Goal: Task Accomplishment & Management: Manage account settings

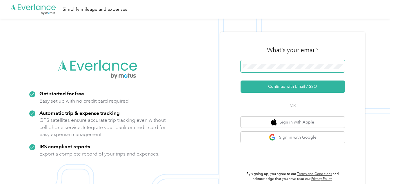
click at [259, 60] on span at bounding box center [293, 66] width 104 height 12
click at [258, 62] on span at bounding box center [293, 66] width 104 height 12
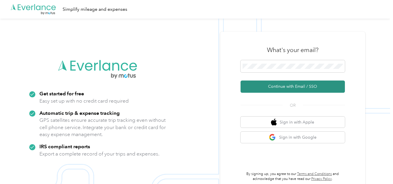
click at [268, 85] on button "Continue with Email / SSO" at bounding box center [293, 86] width 104 height 12
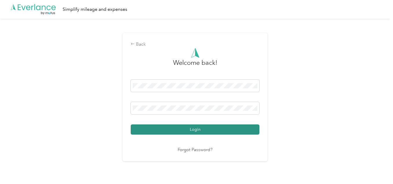
click at [166, 129] on button "Login" at bounding box center [195, 129] width 129 height 10
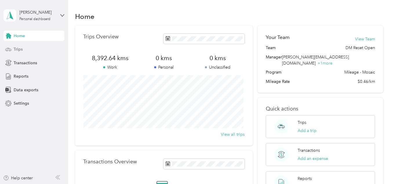
click at [19, 48] on span "Trips" at bounding box center [18, 49] width 9 height 6
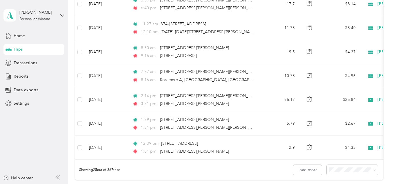
scroll to position [551, 0]
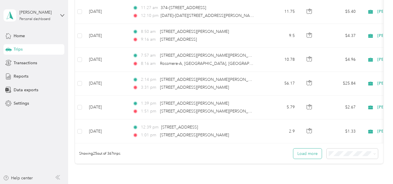
click at [309, 158] on button "Load more" at bounding box center [308, 153] width 28 height 10
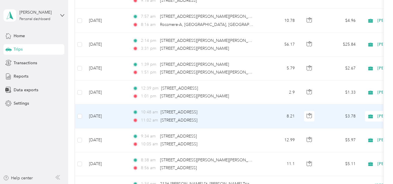
scroll to position [580, 0]
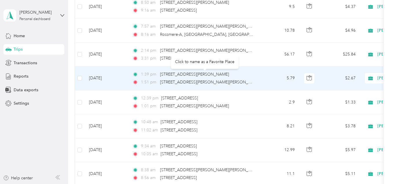
click at [181, 57] on div "Click to name as a Favorite Place" at bounding box center [205, 62] width 68 height 14
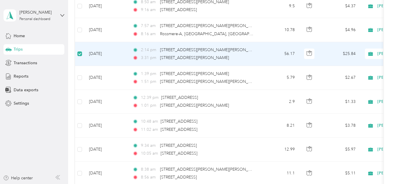
scroll to position [580, 0]
click at [165, 54] on div "2:14 pm 78–[STREET_ADDRESS][PERSON_NAME][PERSON_NAME], [GEOGRAPHIC_DATA] 3:31 p…" at bounding box center [194, 54] width 122 height 14
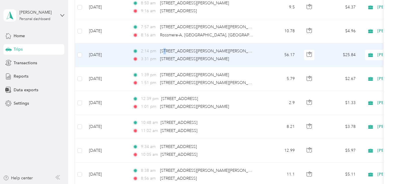
scroll to position [580, 0]
click at [182, 52] on span "[STREET_ADDRESS][PERSON_NAME][PERSON_NAME]" at bounding box center [210, 50] width 101 height 5
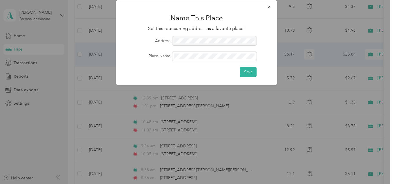
click at [182, 46] on div at bounding box center [215, 40] width 84 height 9
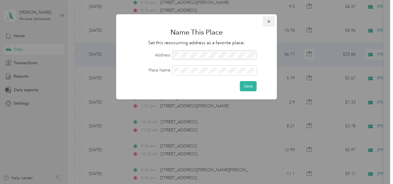
click at [269, 22] on icon "button" at bounding box center [269, 21] width 4 height 4
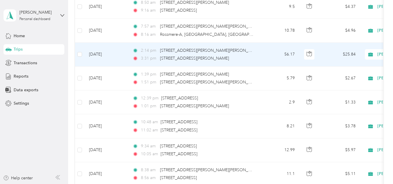
click at [237, 55] on div "3:31 pm [STREET_ADDRESS][PERSON_NAME]" at bounding box center [194, 58] width 122 height 6
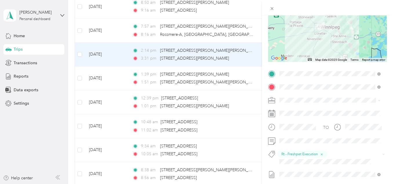
scroll to position [87, 0]
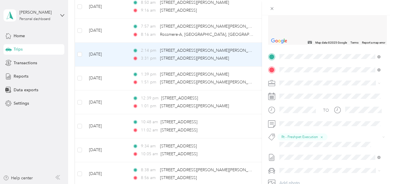
click at [310, 93] on span "[STREET_ADDRESS][PERSON_NAME][PERSON_NAME]" at bounding box center [335, 93] width 88 height 10
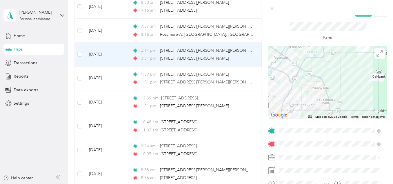
scroll to position [0, 0]
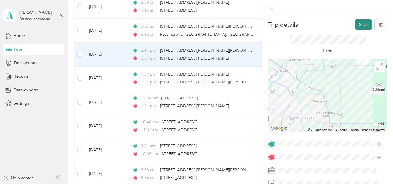
click at [355, 24] on button "Save" at bounding box center [363, 24] width 17 height 10
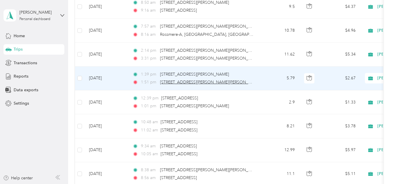
click at [184, 80] on span "[STREET_ADDRESS][PERSON_NAME][PERSON_NAME]" at bounding box center [210, 81] width 101 height 5
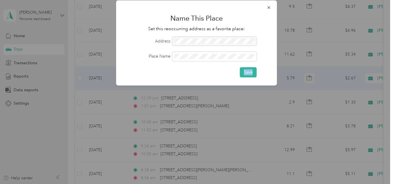
click at [184, 80] on div "Name This Place Set this reoccurring address as a favorite place: Address Place…" at bounding box center [196, 42] width 161 height 85
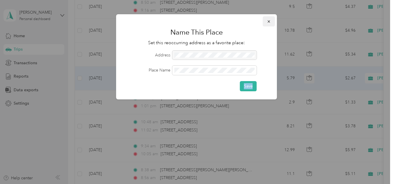
click at [268, 21] on icon "button" at bounding box center [269, 21] width 4 height 4
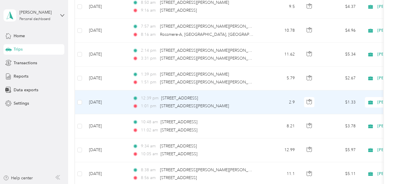
click at [106, 102] on td "[DATE]" at bounding box center [106, 102] width 44 height 24
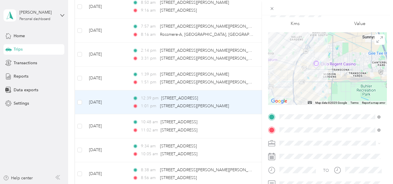
scroll to position [58, 0]
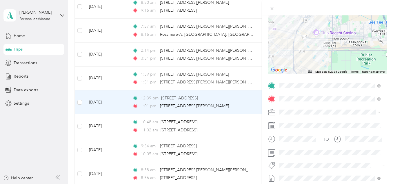
click at [105, 101] on div "Trip details Save This trip cannot be edited because it is either under review,…" at bounding box center [196, 92] width 393 height 184
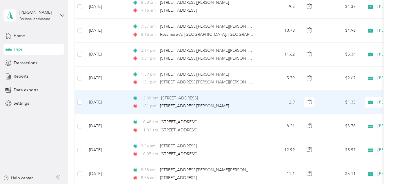
click at [105, 173] on div "Trip details Save This trip cannot be edited because it is either under review,…" at bounding box center [195, 184] width 390 height 0
click at [105, 101] on td "[DATE]" at bounding box center [106, 102] width 44 height 24
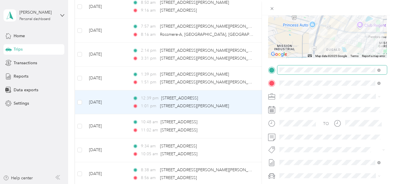
scroll to position [87, 0]
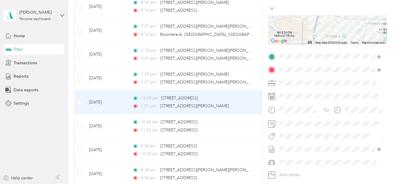
click at [310, 147] on button "Rt - Freshpet Execution" at bounding box center [304, 145] width 45 height 7
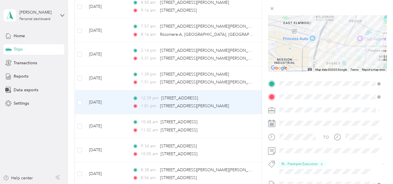
scroll to position [0, 0]
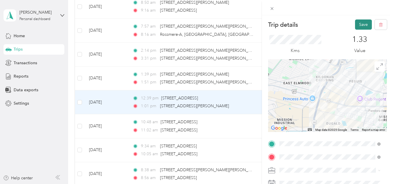
click at [364, 25] on button "Save" at bounding box center [363, 24] width 17 height 10
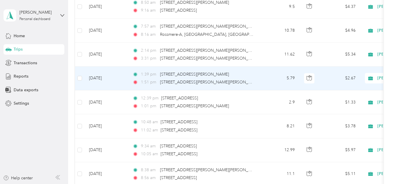
click at [97, 77] on td "[DATE]" at bounding box center [106, 78] width 44 height 24
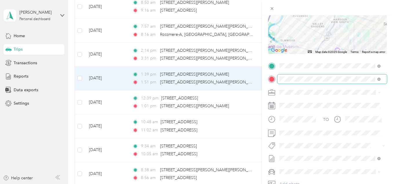
scroll to position [87, 0]
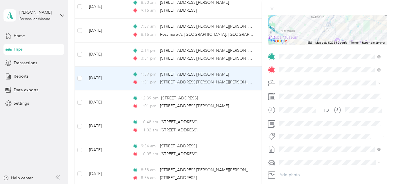
click at [308, 146] on button "Rt - Freshpet Execution" at bounding box center [304, 144] width 45 height 7
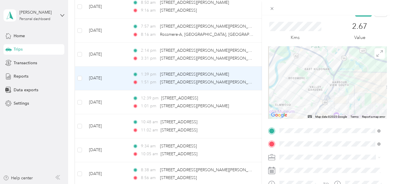
scroll to position [0, 0]
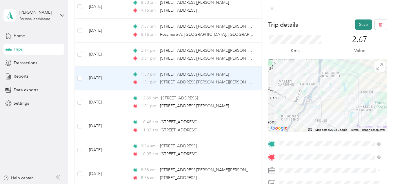
click at [359, 23] on button "Save" at bounding box center [363, 24] width 17 height 10
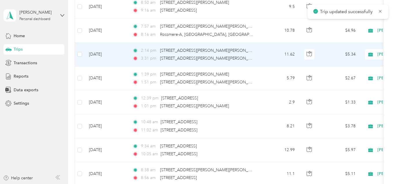
click at [99, 54] on td "[DATE]" at bounding box center [106, 55] width 44 height 24
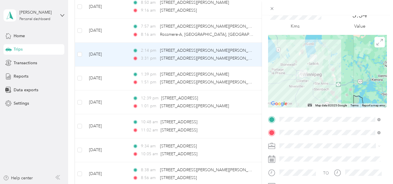
scroll to position [87, 0]
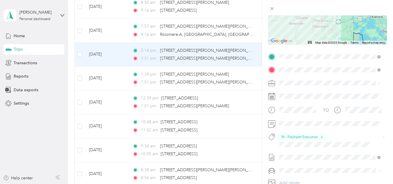
click at [98, 30] on div "Trip details Save This trip cannot be edited because it is either under review,…" at bounding box center [196, 92] width 393 height 184
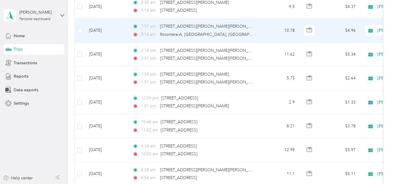
click at [99, 30] on td "[DATE]" at bounding box center [106, 31] width 44 height 24
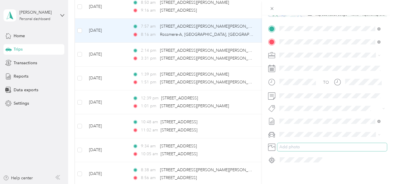
scroll to position [116, 0]
click at [303, 116] on span "Rt - Freshpet Execution" at bounding box center [304, 117] width 37 height 5
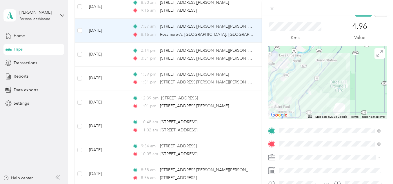
scroll to position [0, 0]
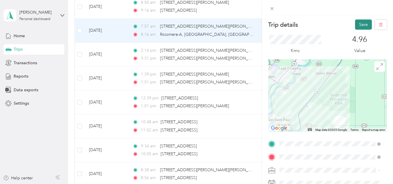
click at [360, 24] on button "Save" at bounding box center [363, 24] width 17 height 10
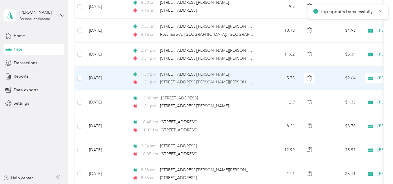
scroll to position [522, 0]
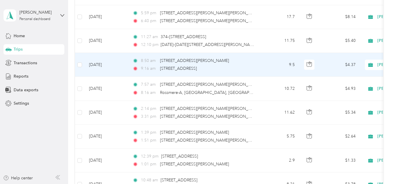
click at [104, 64] on td "[DATE]" at bounding box center [106, 65] width 44 height 24
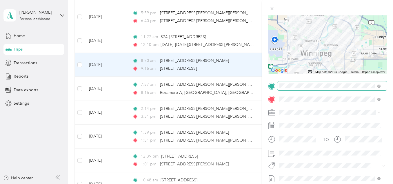
scroll to position [87, 0]
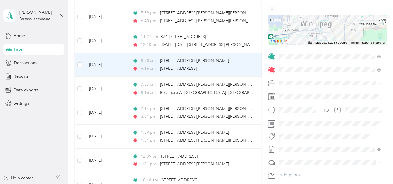
click at [299, 146] on button "Rt Coty Consumer Beauty Coverage" at bounding box center [315, 144] width 66 height 7
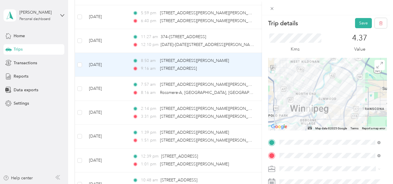
scroll to position [0, 0]
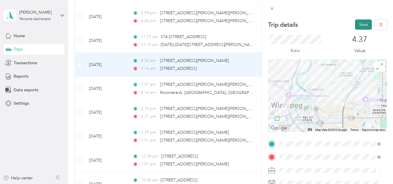
click at [356, 22] on button "Save" at bounding box center [363, 24] width 17 height 10
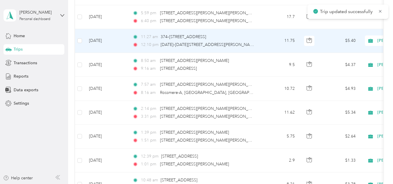
click at [105, 41] on td "[DATE]" at bounding box center [106, 41] width 44 height 24
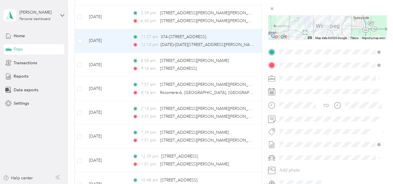
scroll to position [116, 0]
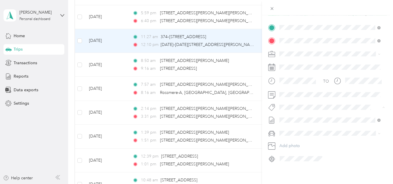
click at [307, 116] on span "Rt Coty Consumer Beauty Coverage" at bounding box center [315, 117] width 58 height 5
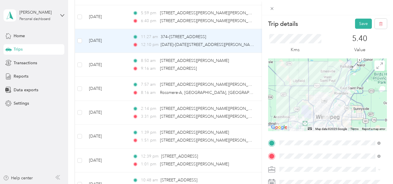
scroll to position [0, 0]
click at [357, 22] on button "Save" at bounding box center [363, 24] width 17 height 10
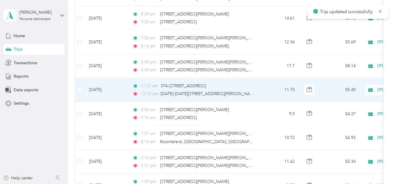
scroll to position [464, 0]
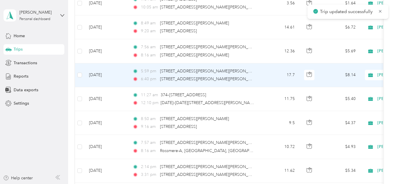
click at [101, 73] on td "[DATE]" at bounding box center [106, 75] width 44 height 24
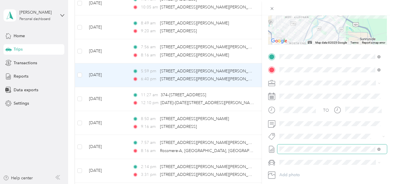
scroll to position [116, 0]
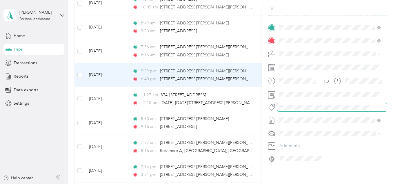
click at [287, 104] on span at bounding box center [328, 107] width 100 height 6
click at [300, 173] on div "Trip details Save This trip cannot be edited because it is either under review,…" at bounding box center [195, 184] width 390 height 0
click at [296, 127] on span "Rt Coty Reset" at bounding box center [296, 128] width 21 height 5
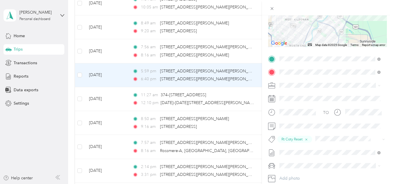
scroll to position [0, 0]
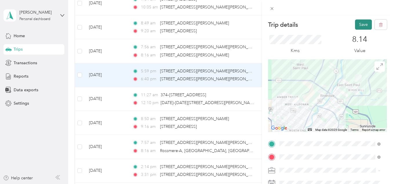
click at [366, 25] on button "Save" at bounding box center [363, 24] width 17 height 10
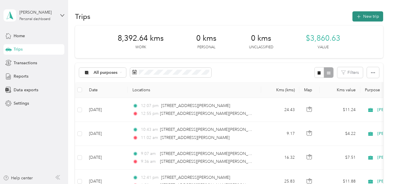
click at [362, 15] on button "New trip" at bounding box center [368, 16] width 31 height 10
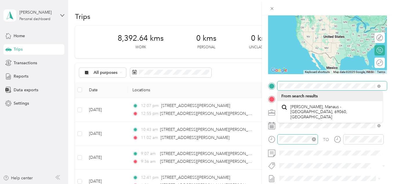
scroll to position [58, 0]
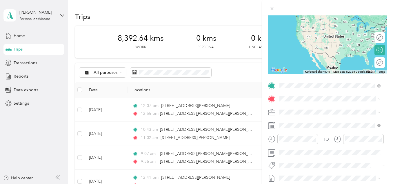
click at [308, 108] on span "[PERSON_NAME][STREET_ADDRESS]" at bounding box center [325, 106] width 69 height 5
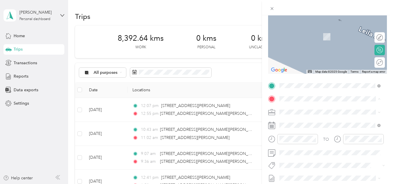
click at [38, 125] on div "New Trip Save This trip cannot be edited because it is either under review, app…" at bounding box center [196, 92] width 393 height 184
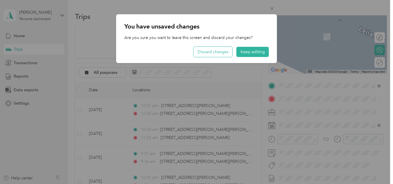
click at [222, 52] on button "Discard changes" at bounding box center [213, 52] width 39 height 10
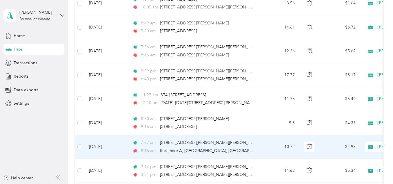
scroll to position [493, 0]
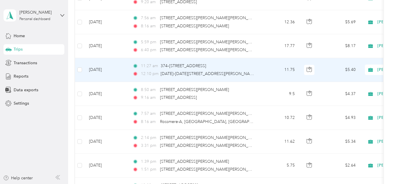
click at [98, 69] on td "[DATE]" at bounding box center [106, 70] width 44 height 24
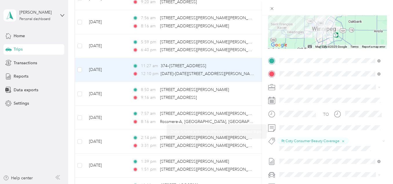
scroll to position [87, 0]
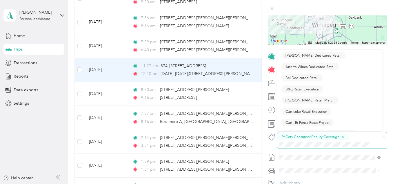
click at [307, 136] on span "Rt Coty Consumer Beauty Coverage" at bounding box center [311, 136] width 58 height 5
click at [345, 138] on icon "button" at bounding box center [343, 137] width 4 height 4
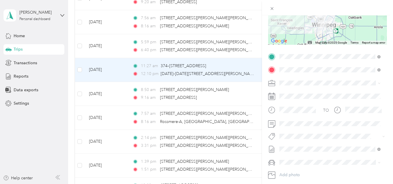
click at [300, 159] on li "Rt Coty Reset" at bounding box center [330, 156] width 105 height 11
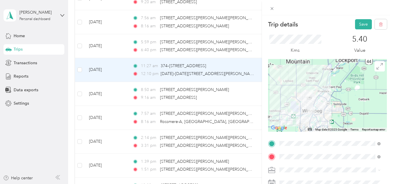
scroll to position [0, 0]
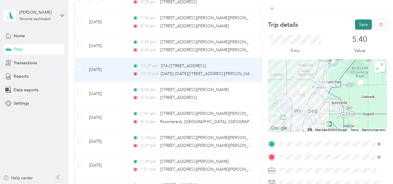
click at [360, 23] on button "Save" at bounding box center [363, 24] width 17 height 10
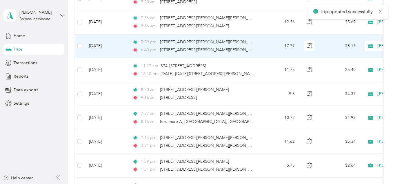
click at [94, 46] on td "[DATE]" at bounding box center [106, 46] width 44 height 24
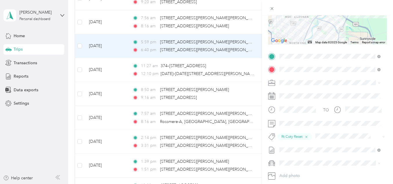
scroll to position [122, 0]
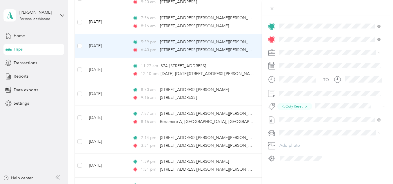
click at [100, 70] on div "Trip details Save This trip cannot be edited because it is either under review,…" at bounding box center [196, 92] width 393 height 184
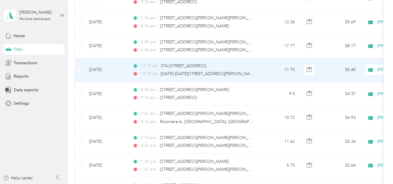
click at [102, 68] on td "[DATE]" at bounding box center [106, 70] width 44 height 24
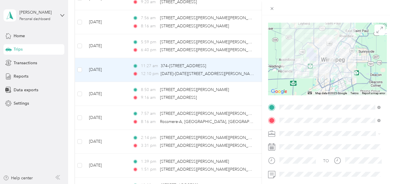
scroll to position [35, 0]
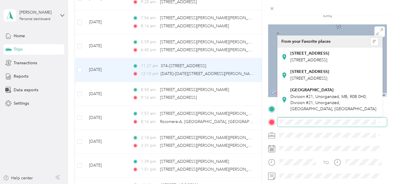
click at [285, 118] on span at bounding box center [333, 121] width 110 height 9
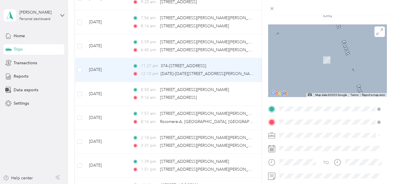
click at [328, 54] on span "[STREET_ADDRESS][PERSON_NAME]" at bounding box center [325, 51] width 69 height 5
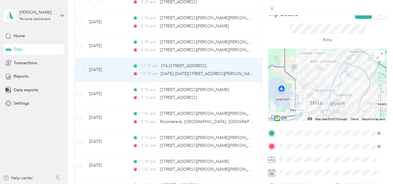
scroll to position [0, 0]
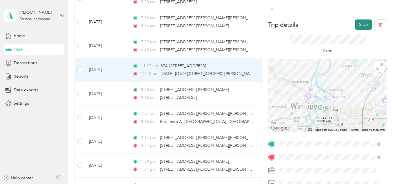
click at [355, 24] on button "Save" at bounding box center [363, 24] width 17 height 10
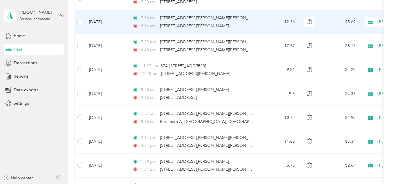
click at [162, 22] on div "7:56 am [STREET_ADDRESS][PERSON_NAME][PERSON_NAME], [GEOGRAPHIC_DATA] 8:16 am […" at bounding box center [194, 22] width 122 height 14
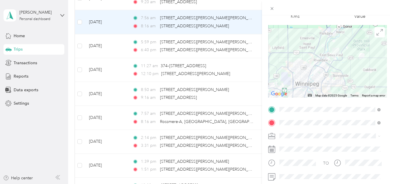
scroll to position [87, 0]
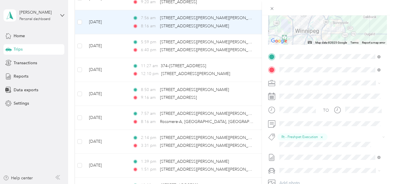
click at [99, 28] on div "Trip details Save This trip cannot be edited because it is either under review,…" at bounding box center [196, 92] width 393 height 184
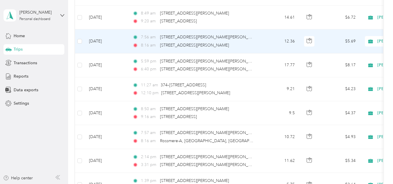
scroll to position [464, 0]
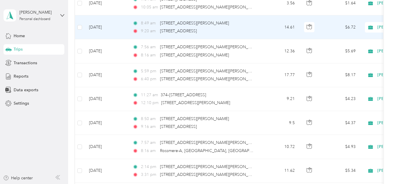
click at [100, 27] on td "[DATE]" at bounding box center [106, 27] width 44 height 24
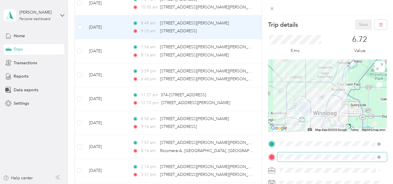
scroll to position [58, 0]
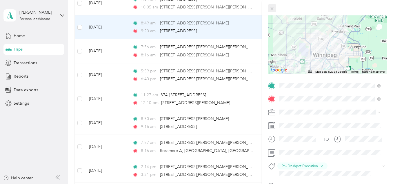
click at [272, 9] on icon at bounding box center [272, 8] width 3 height 3
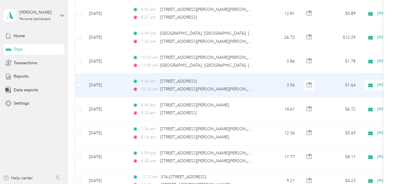
scroll to position [348, 0]
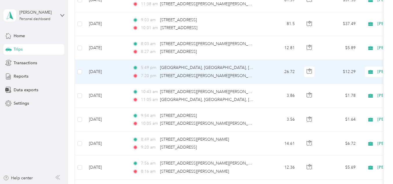
click at [105, 70] on td "[DATE]" at bounding box center [106, 72] width 44 height 24
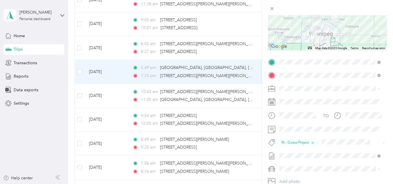
scroll to position [87, 0]
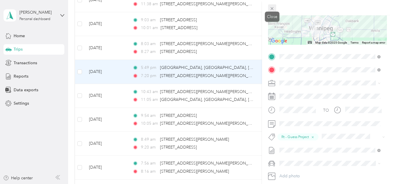
click at [272, 8] on icon at bounding box center [272, 8] width 3 height 3
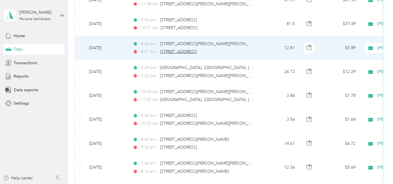
scroll to position [290, 0]
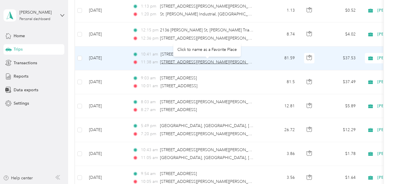
click at [176, 61] on span "[STREET_ADDRESS][PERSON_NAME][PERSON_NAME]" at bounding box center [210, 61] width 101 height 5
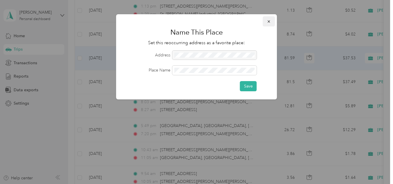
click at [270, 20] on icon "button" at bounding box center [269, 21] width 4 height 4
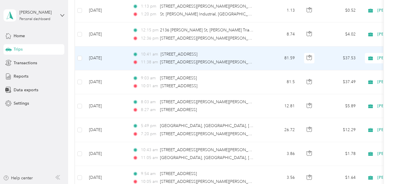
click at [99, 57] on td "[DATE]" at bounding box center [106, 58] width 44 height 24
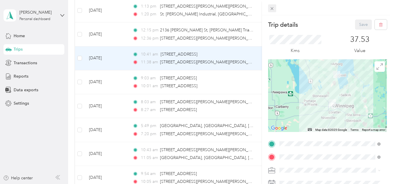
click at [271, 10] on icon at bounding box center [272, 8] width 5 height 5
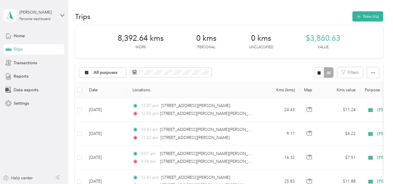
click at [46, 144] on aside "[PERSON_NAME] Personal dashboard Home Trips Transactions Reports Data exports S…" at bounding box center [34, 92] width 68 height 184
click at [20, 76] on span "Reports" at bounding box center [21, 76] width 15 height 6
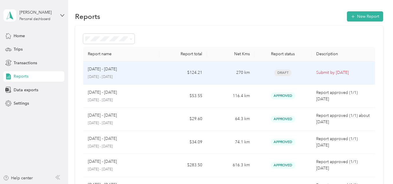
click at [283, 71] on span "Draft" at bounding box center [282, 72] width 17 height 7
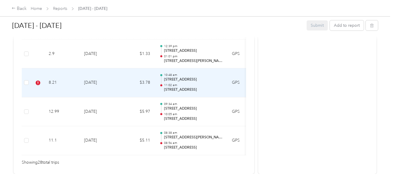
scroll to position [859, 0]
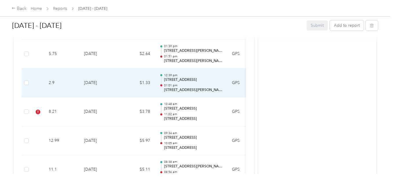
click at [92, 82] on td "[DATE]" at bounding box center [99, 82] width 41 height 29
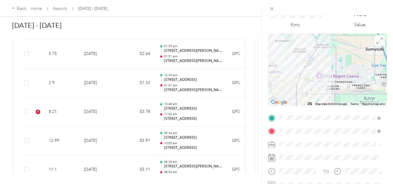
scroll to position [87, 0]
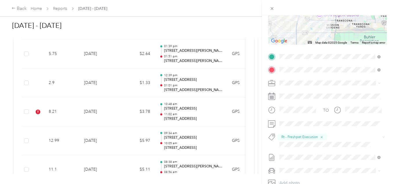
click at [87, 110] on div "Trip details Save This trip cannot be edited because it is either under review,…" at bounding box center [196, 92] width 393 height 184
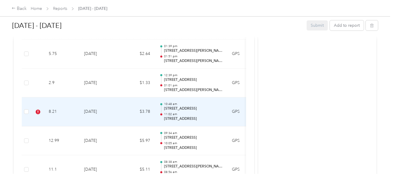
click at [87, 110] on td "[DATE]" at bounding box center [99, 111] width 41 height 29
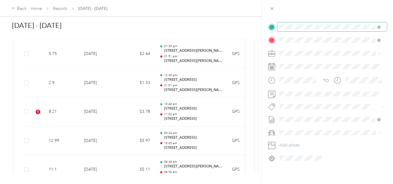
scroll to position [121, 0]
click at [302, 111] on span "Rt - Freshpet Execution" at bounding box center [304, 110] width 37 height 5
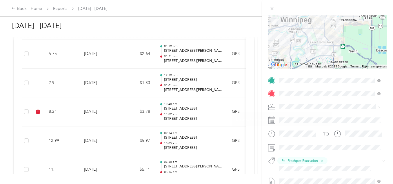
scroll to position [5, 0]
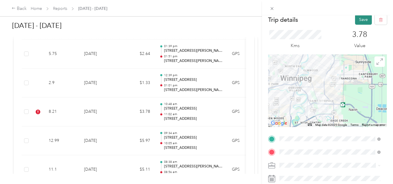
click at [364, 16] on button "Save" at bounding box center [363, 20] width 17 height 10
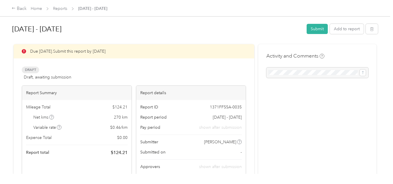
scroll to position [0, 0]
click at [286, 70] on div at bounding box center [318, 73] width 102 height 10
click at [286, 72] on div at bounding box center [318, 73] width 102 height 10
click at [287, 75] on div at bounding box center [318, 73] width 102 height 10
click at [327, 72] on div at bounding box center [318, 73] width 102 height 10
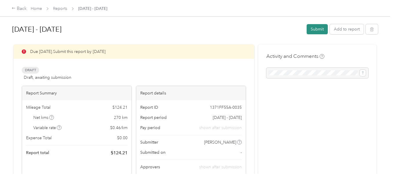
click at [319, 30] on button "Submit" at bounding box center [317, 29] width 21 height 10
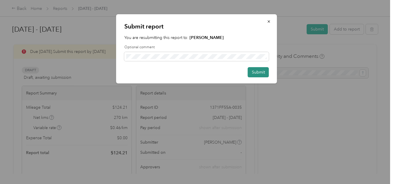
click at [256, 73] on button "Submit" at bounding box center [258, 72] width 21 height 10
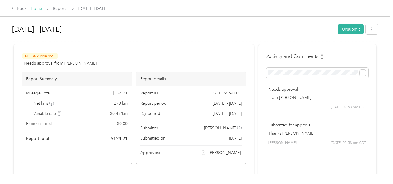
click at [38, 8] on link "Home" at bounding box center [36, 8] width 11 height 5
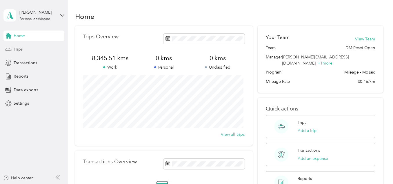
click at [19, 49] on span "Trips" at bounding box center [18, 49] width 9 height 6
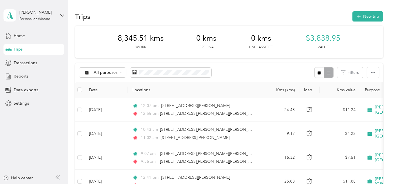
click at [21, 76] on span "Reports" at bounding box center [21, 76] width 15 height 6
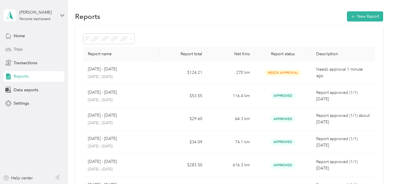
click at [16, 48] on span "Trips" at bounding box center [18, 49] width 9 height 6
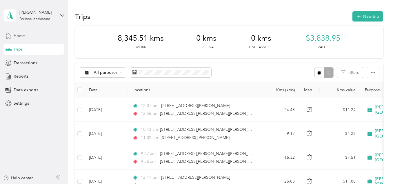
click at [25, 36] on div "Home" at bounding box center [33, 35] width 61 height 10
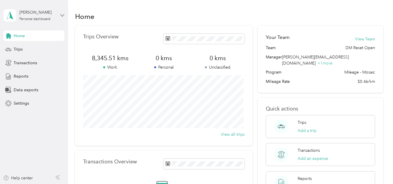
click at [61, 16] on icon at bounding box center [62, 15] width 4 height 4
click at [25, 48] on div "Log out" at bounding box center [98, 48] width 180 height 10
